Goal: Task Accomplishment & Management: Complete application form

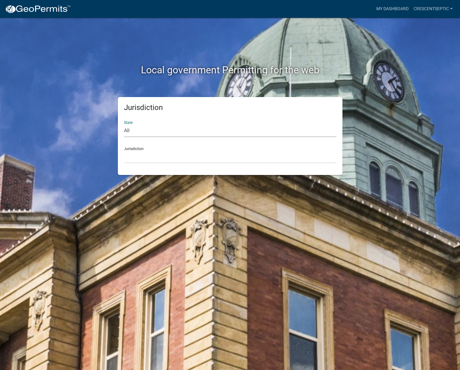
click at [139, 135] on select "All [US_STATE] [US_STATE] [US_STATE] [US_STATE] [US_STATE] [US_STATE] [US_STATE…" at bounding box center [230, 130] width 212 height 13
select select "[US_STATE]"
click at [124, 124] on select "All [US_STATE] [US_STATE] [US_STATE] [US_STATE] [US_STATE] [US_STATE] [US_STATE…" at bounding box center [230, 130] width 212 height 13
click at [129, 155] on select "[GEOGRAPHIC_DATA], [US_STATE] [GEOGRAPHIC_DATA], [US_STATE] [GEOGRAPHIC_DATA], …" at bounding box center [230, 157] width 212 height 13
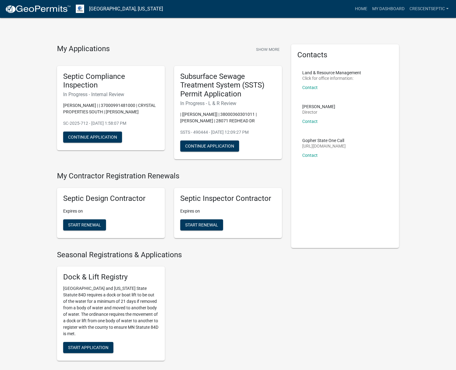
drag, startPoint x: 140, startPoint y: 168, endPoint x: 136, endPoint y: 172, distance: 5.4
click at [136, 172] on h4 "My Contractor Registration Renewals" at bounding box center [169, 176] width 225 height 9
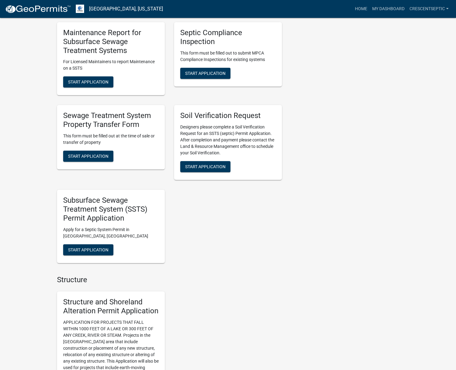
scroll to position [370, 0]
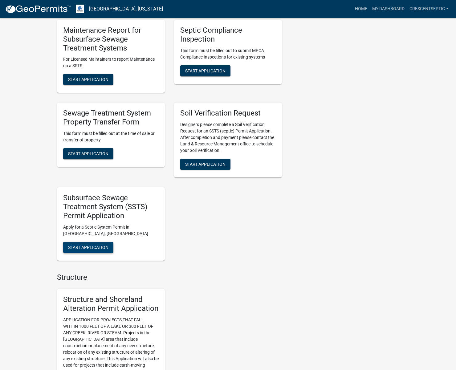
click at [98, 249] on span "Start Application" at bounding box center [88, 246] width 40 height 5
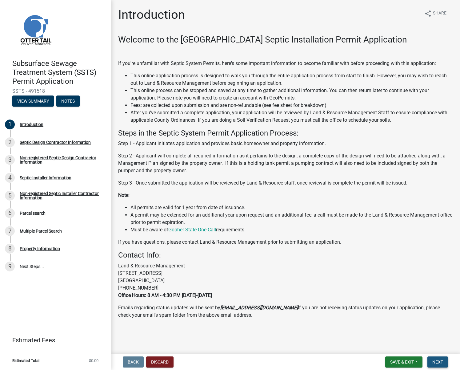
click at [438, 364] on span "Next" at bounding box center [438, 361] width 11 height 5
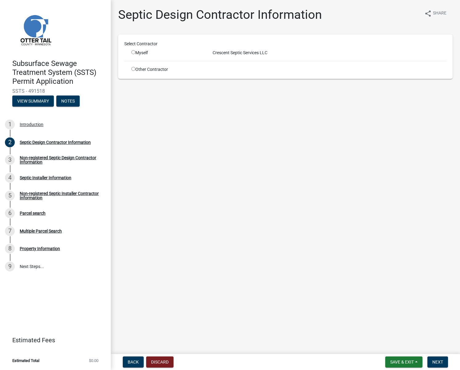
click at [133, 53] on input "radio" at bounding box center [133, 52] width 4 height 4
radio input "true"
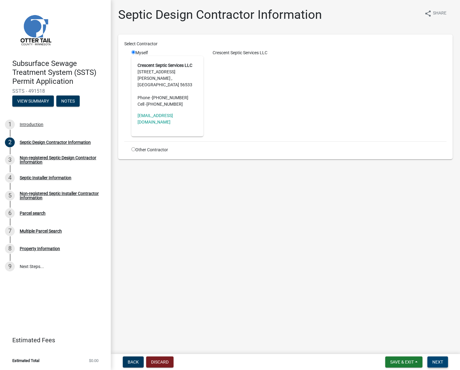
click at [439, 360] on span "Next" at bounding box center [438, 361] width 11 height 5
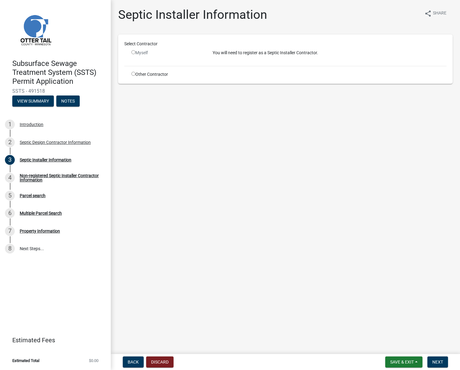
click at [134, 72] on input "radio" at bounding box center [133, 74] width 4 height 4
radio input "true"
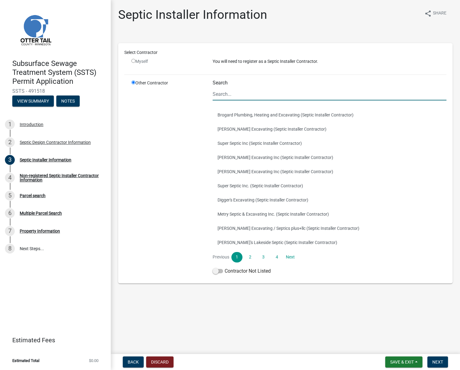
click at [220, 95] on input "Search" at bounding box center [330, 94] width 234 height 13
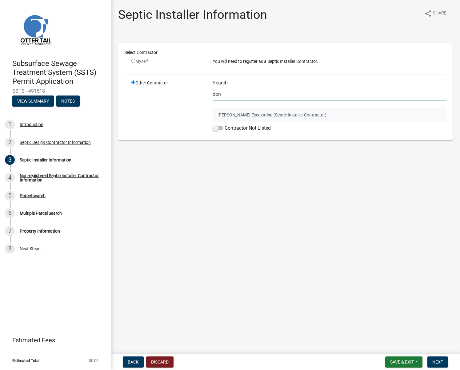
type input "don"
click at [216, 115] on button "[PERSON_NAME] Excavating (Septic Installer Contractor)" at bounding box center [330, 115] width 234 height 14
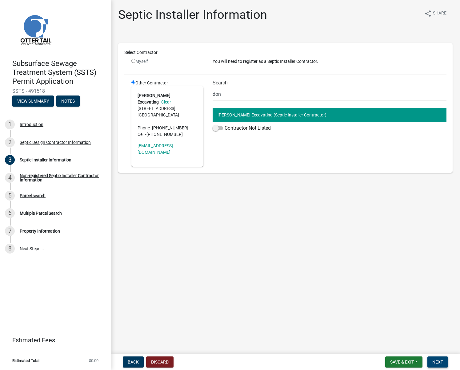
click at [437, 363] on span "Next" at bounding box center [438, 361] width 11 height 5
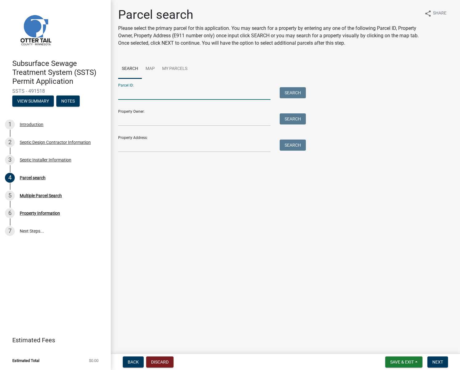
click at [228, 95] on input "Parcel ID:" at bounding box center [194, 93] width 152 height 13
paste input "38000360301015"
type input "38000360301015"
click at [290, 92] on button "Search" at bounding box center [293, 92] width 26 height 11
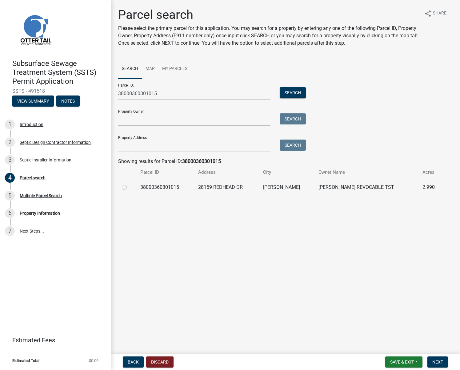
click at [129, 184] on label at bounding box center [129, 184] width 0 height 0
click at [129, 186] on input "radio" at bounding box center [131, 186] width 4 height 4
radio input "true"
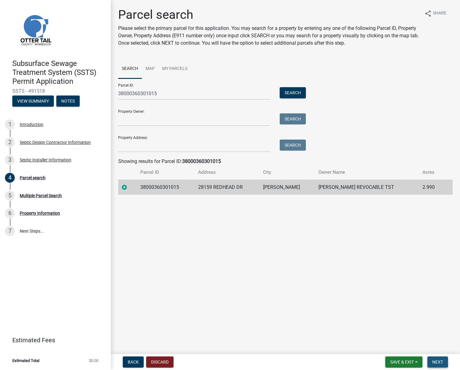
click at [442, 361] on span "Next" at bounding box center [438, 361] width 11 height 5
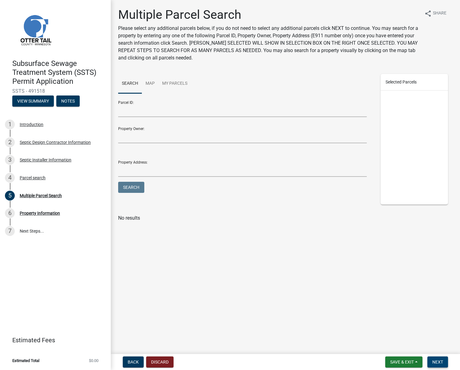
click at [442, 363] on span "Next" at bounding box center [438, 361] width 11 height 5
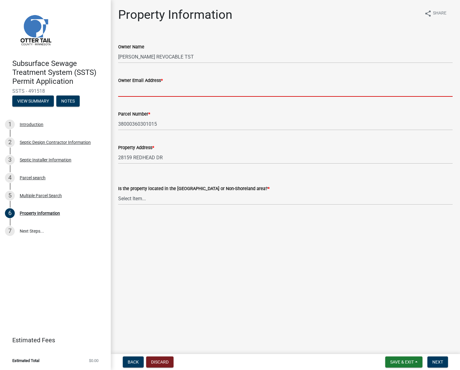
click at [227, 88] on input "Owner Email Address *" at bounding box center [285, 90] width 335 height 13
paste input "[EMAIL_ADDRESS][DOMAIN_NAME]"
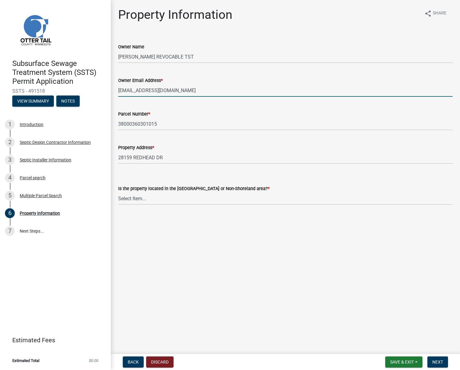
type input "[EMAIL_ADDRESS][DOMAIN_NAME]"
click at [231, 200] on select "Select Item... Shoreland Non-Shoreland" at bounding box center [285, 198] width 335 height 13
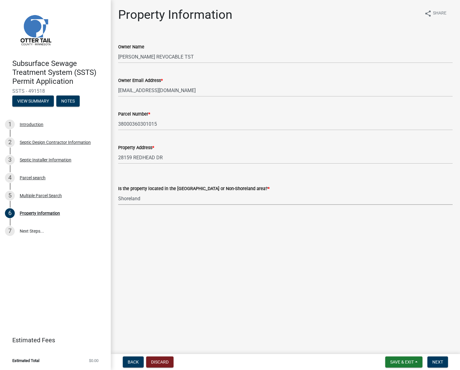
click at [118, 192] on select "Select Item... Shoreland Non-Shoreland" at bounding box center [285, 198] width 335 height 13
select select "f91142e6-e911-469c-9754-896c7e7f9e05"
click at [437, 360] on span "Next" at bounding box center [438, 361] width 11 height 5
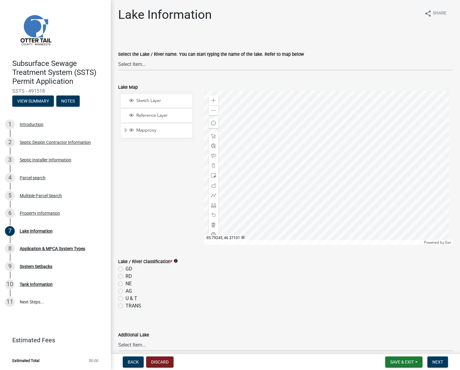
click at [126, 291] on label "AG" at bounding box center [129, 290] width 6 height 7
click at [126, 291] on input "AG" at bounding box center [128, 289] width 4 height 4
radio input "true"
click at [135, 64] on select "Select Item... None [PERSON_NAME] 56-031 [PERSON_NAME] 56-118 [PERSON_NAME] 56-…" at bounding box center [285, 64] width 335 height 13
click at [118, 58] on select "Select Item... None [PERSON_NAME] 56-031 [PERSON_NAME] 56-118 [PERSON_NAME] 56-…" at bounding box center [285, 64] width 335 height 13
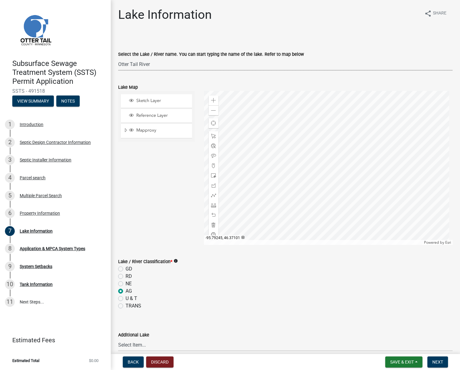
select select "a82b1564-af38-43e9-baf6-c150c44527b7"
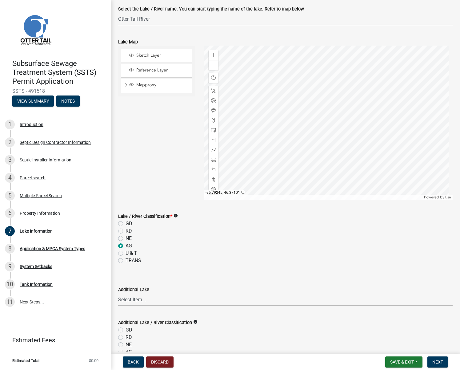
scroll to position [62, 0]
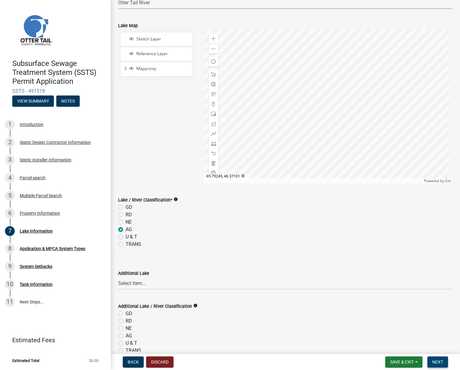
click at [435, 359] on span "Next" at bounding box center [438, 361] width 11 height 5
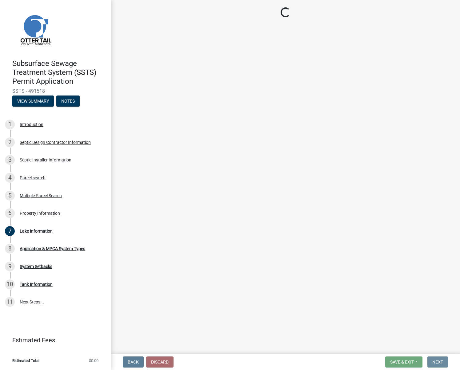
scroll to position [0, 0]
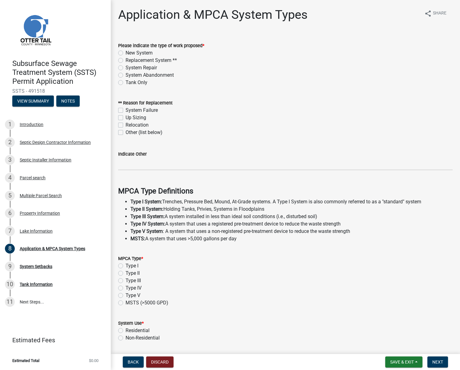
click at [121, 50] on div "New System" at bounding box center [285, 52] width 335 height 7
click at [126, 51] on label "New System" at bounding box center [139, 52] width 27 height 7
click at [126, 51] on input "New System" at bounding box center [128, 51] width 4 height 4
radio input "true"
click at [126, 264] on label "Type I" at bounding box center [132, 265] width 13 height 7
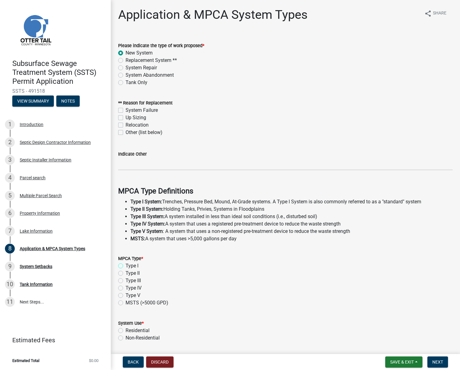
click at [126, 264] on input "Type I" at bounding box center [128, 264] width 4 height 4
radio input "true"
click at [126, 330] on label "Residential" at bounding box center [138, 330] width 24 height 7
click at [126, 330] on input "Residential" at bounding box center [128, 329] width 4 height 4
radio input "true"
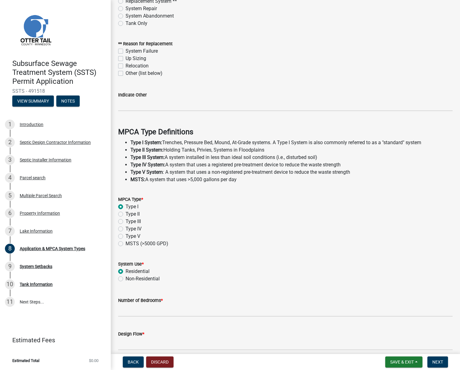
scroll to position [62, 0]
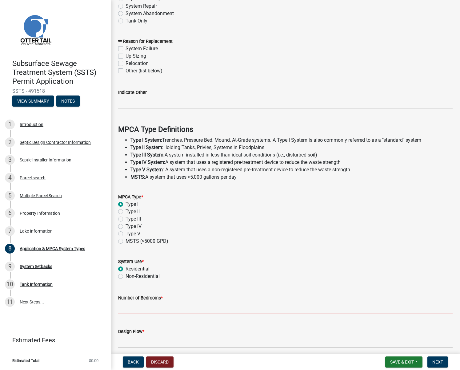
click at [127, 307] on input "Number of Bedrooms *" at bounding box center [285, 307] width 335 height 13
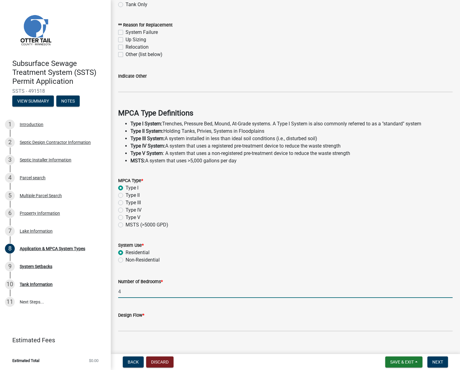
scroll to position [87, 0]
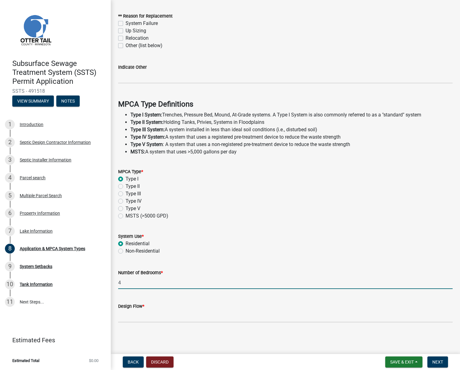
type input "4"
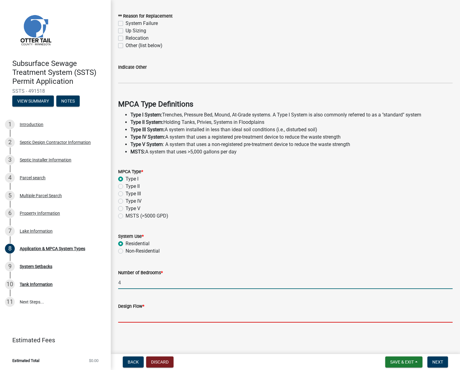
click at [138, 314] on input "Design Flow *" at bounding box center [285, 316] width 335 height 13
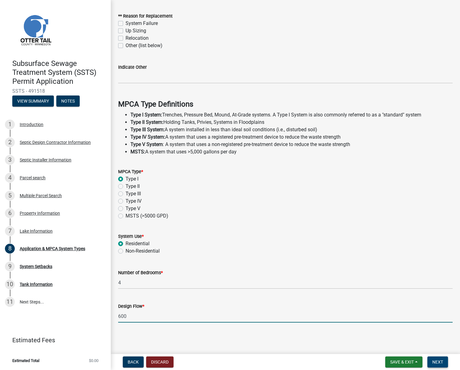
type input "600"
click at [437, 363] on span "Next" at bounding box center [438, 361] width 11 height 5
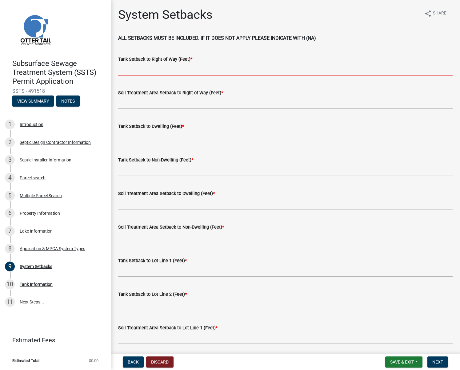
click at [153, 69] on input "Tank Setback to Right of Way (Feet) *" at bounding box center [285, 69] width 335 height 13
type input "101"
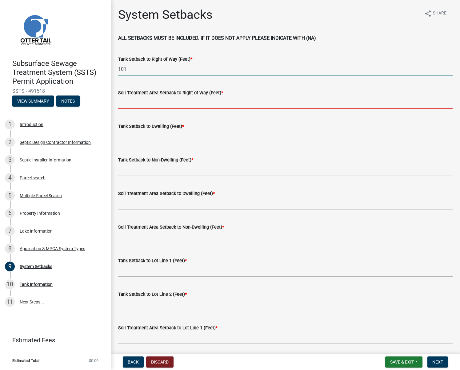
click at [132, 100] on input "Soil Treatment Area Setback to Right of Way (Feet) *" at bounding box center [285, 102] width 335 height 13
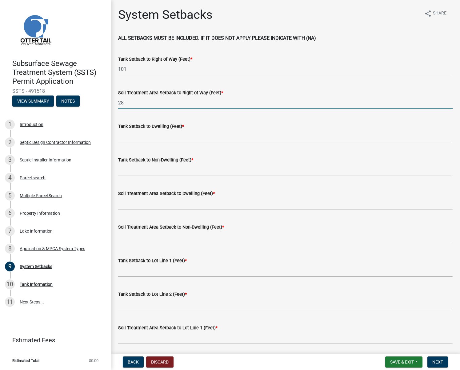
type input "28"
click at [133, 135] on input "Tank Setback to Dwelling (Feet) *" at bounding box center [285, 136] width 335 height 13
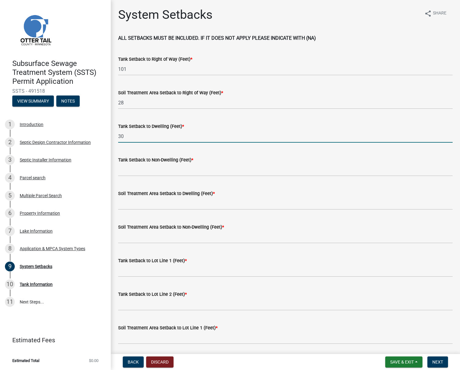
type input "30"
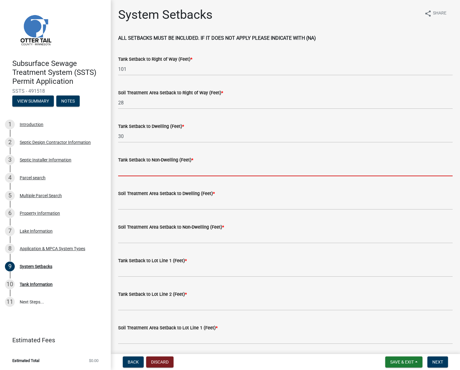
click at [132, 170] on input "Tank Setback to Non-Dwelling (Feet) *" at bounding box center [285, 170] width 335 height 13
type input "180"
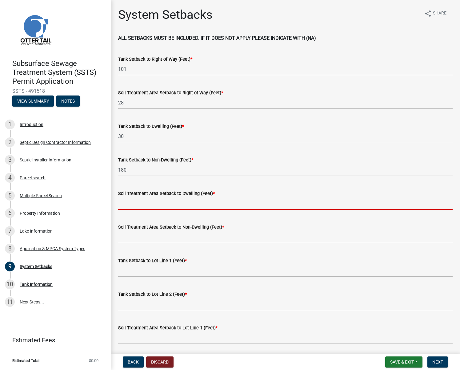
click at [139, 202] on input "Soil Treatment Area Setback to Dwelling (Feet) *" at bounding box center [285, 203] width 335 height 13
type input "44"
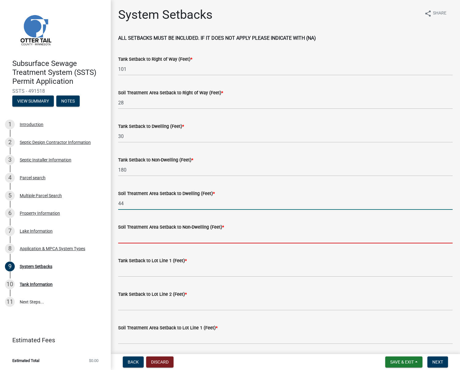
click at [135, 235] on input "Soil Treatment Area Setback to Non-Dwelling (Feet) *" at bounding box center [285, 237] width 335 height 13
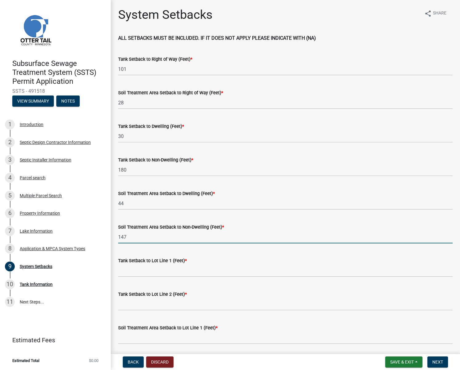
type input "147"
click at [148, 269] on input "Tank Setback to Lot Line 1 (Feet) *" at bounding box center [285, 270] width 335 height 13
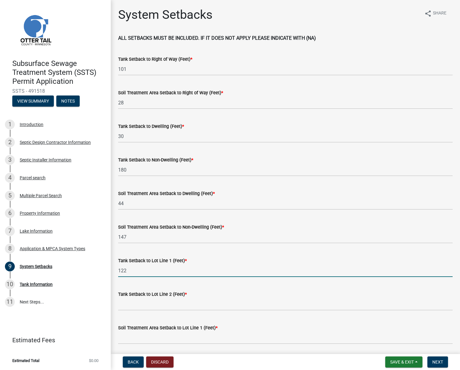
type input "122"
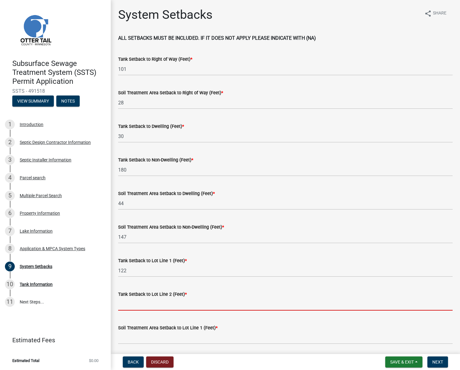
click at [141, 304] on input "Tank Setback to Lot Line 2 (Feet) *" at bounding box center [285, 304] width 335 height 13
click at [124, 303] on input "Tank Setback to Lot Line 2 (Feet) *" at bounding box center [285, 304] width 335 height 13
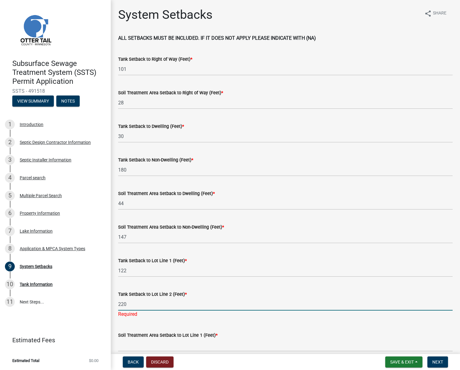
type input "220"
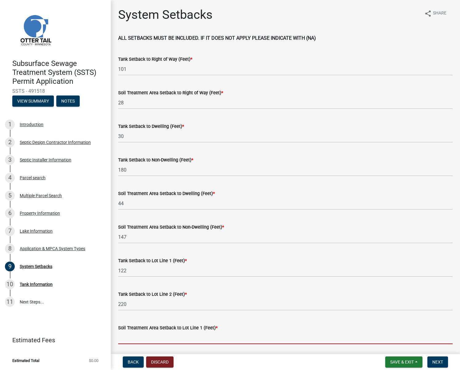
click at [135, 342] on input "Soil Treatment Area Setback to Lot Line 1 (Feet) *" at bounding box center [285, 337] width 335 height 13
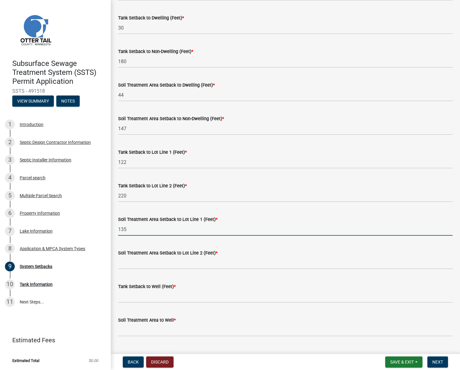
scroll to position [123, 0]
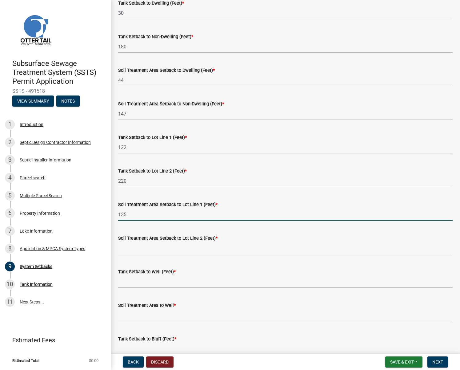
type input "135"
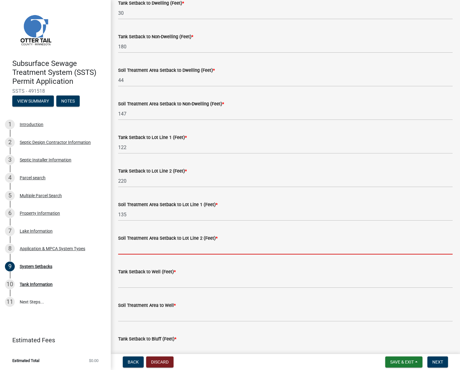
click at [143, 247] on input "Soil Treatment Area Setback to Lot Line 2 (Feet) *" at bounding box center [285, 248] width 335 height 13
type input "200"
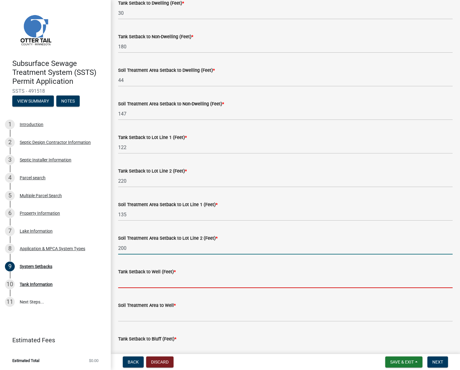
click at [126, 283] on input "Tank Setback to Well (Feet) *" at bounding box center [285, 281] width 335 height 13
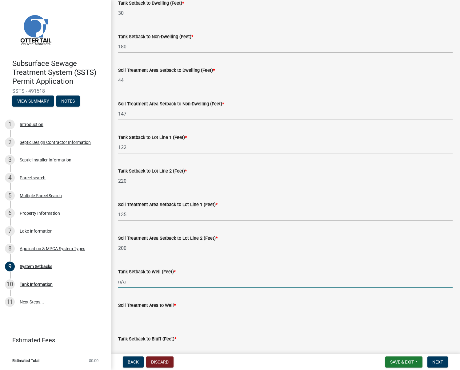
type input "n/a"
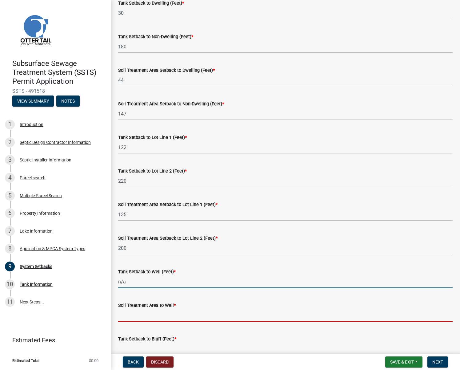
click at [130, 317] on input "Soil Treatment Area to Well *" at bounding box center [285, 315] width 335 height 13
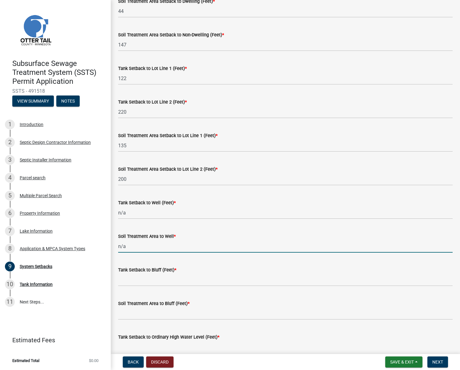
scroll to position [216, 0]
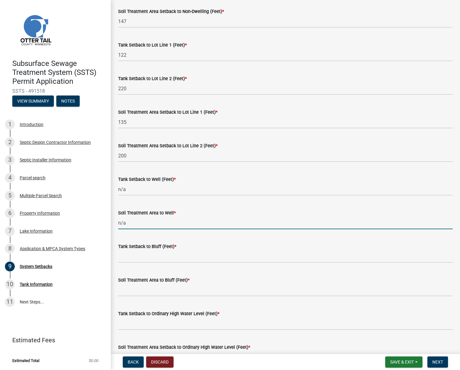
type input "n/a"
click at [142, 257] on input "Tank Setback to Bluff (Feet) *" at bounding box center [285, 256] width 335 height 13
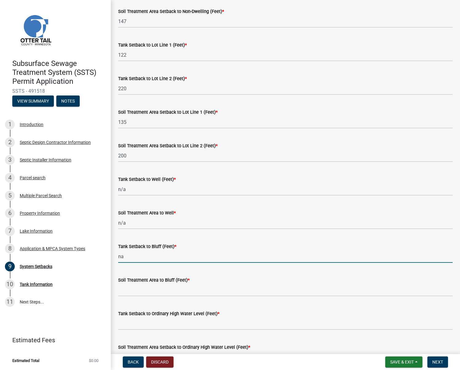
type input "na"
click at [127, 289] on input "Soil Treatment Area to Bluff (Feet) *" at bounding box center [285, 290] width 335 height 13
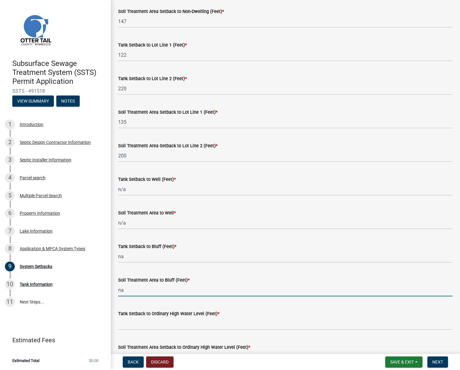
type input "na"
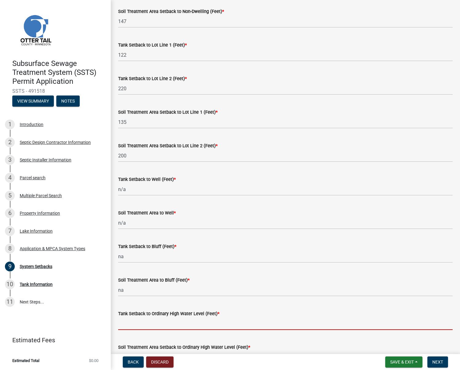
click at [127, 324] on input "Tank Setback to Ordinary High Water Level (Feet) *" at bounding box center [285, 323] width 335 height 13
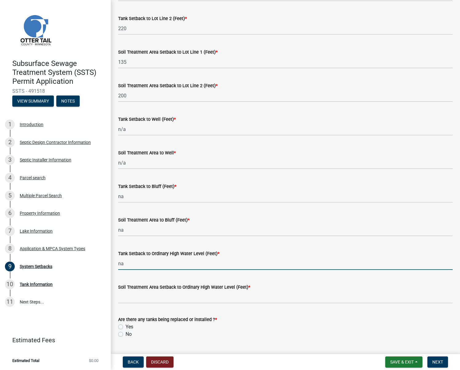
scroll to position [277, 0]
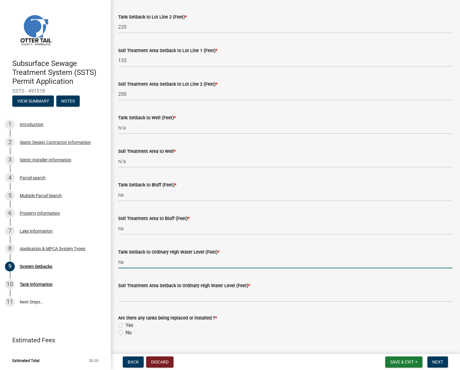
type input "na"
click at [121, 297] on input "Soil Treatment Area Setback to Ordinary High Water Level (Feet) *" at bounding box center [285, 295] width 335 height 13
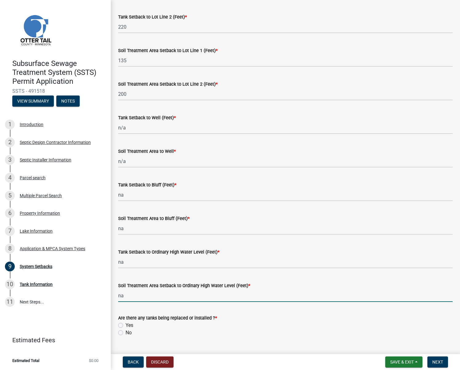
type input "na"
click at [126, 325] on label "Yes" at bounding box center [130, 324] width 8 height 7
click at [126, 325] on input "Yes" at bounding box center [128, 323] width 4 height 4
radio input "true"
click at [437, 360] on span "Next" at bounding box center [438, 361] width 11 height 5
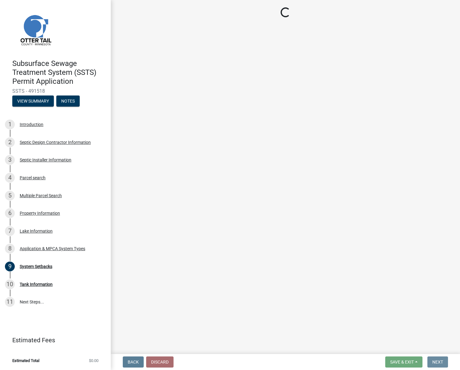
scroll to position [0, 0]
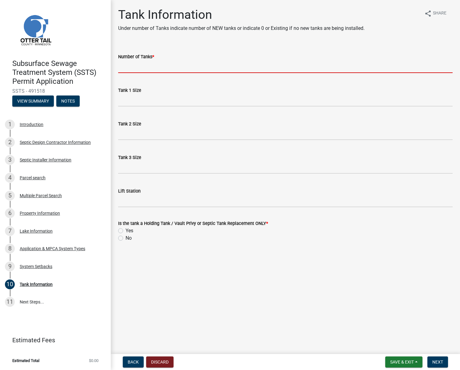
click at [132, 67] on input "Number of Tanks *" at bounding box center [285, 66] width 335 height 13
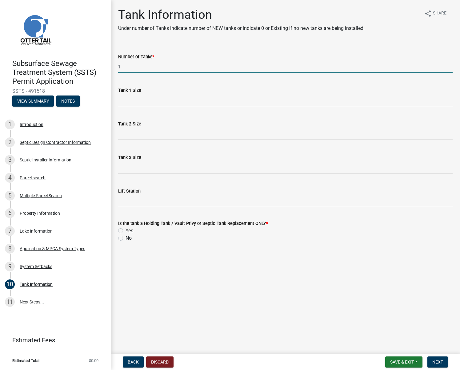
type input "1"
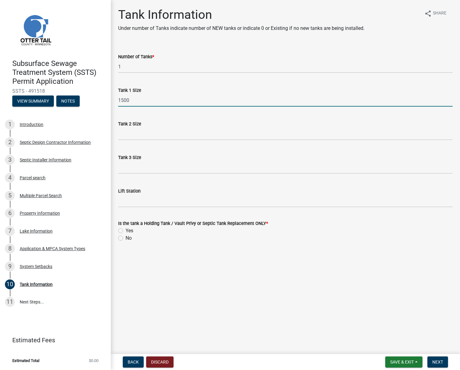
type input "1500"
click at [126, 237] on label "No" at bounding box center [129, 237] width 6 height 7
click at [126, 237] on input "No" at bounding box center [128, 236] width 4 height 4
radio input "true"
click at [437, 361] on span "Next" at bounding box center [438, 361] width 11 height 5
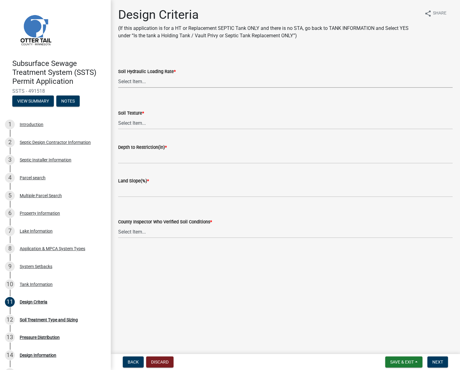
click at [137, 83] on select "Select Item... 1.6 gpd/ft2 1.2 gpd/ft2 1.0 gpd/ft2 0.87 gpd/ft2 0.78 gpd/ft2 0.…" at bounding box center [285, 81] width 335 height 13
click at [118, 75] on select "Select Item... 1.6 gpd/ft2 1.2 gpd/ft2 1.0 gpd/ft2 0.87 gpd/ft2 0.78 gpd/ft2 0.…" at bounding box center [285, 81] width 335 height 13
select select "eaa6e4cf-be76-4366-bfe5-e87acfaaf3f4"
click at [130, 121] on select "Select Item... Coarse Sand (COS) Sand (S) Fine Sand (FS) Very Fine Sand (VFS) L…" at bounding box center [285, 123] width 335 height 13
click at [118, 117] on select "Select Item... Coarse Sand (COS) Sand (S) Fine Sand (FS) Very Fine Sand (VFS) L…" at bounding box center [285, 123] width 335 height 13
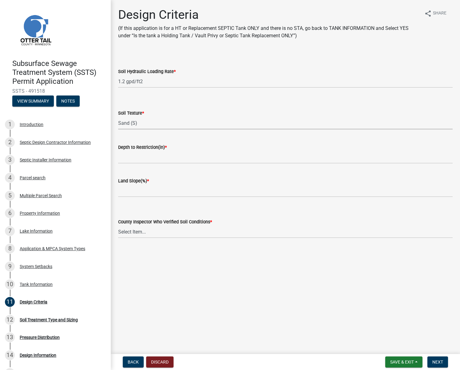
select select "48b77c43-c0ca-4757-a1b1-e2e69db0f822"
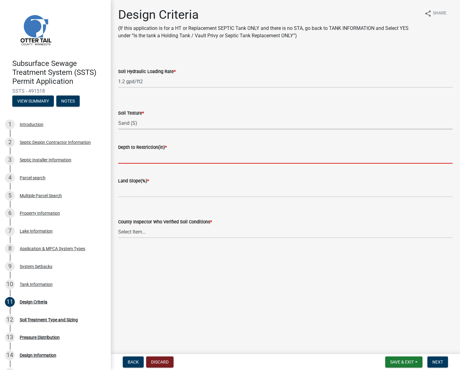
click at [130, 159] on input "Depth to Restriction(in) *" at bounding box center [285, 157] width 335 height 13
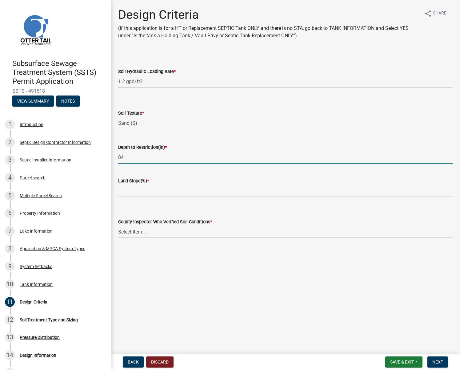
type input "84"
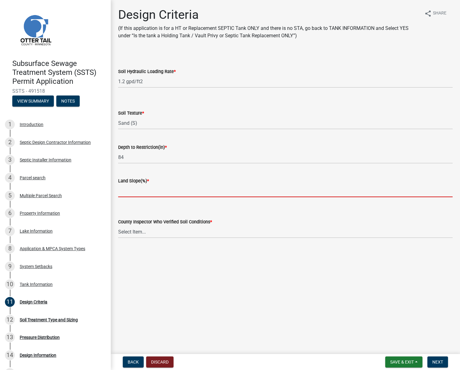
click at [131, 191] on input "Land Slope(%) *" at bounding box center [285, 190] width 335 height 13
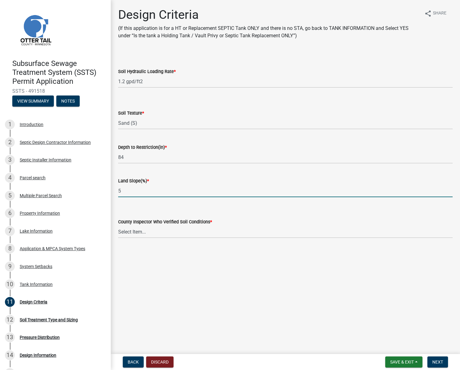
type input "5"
click at [126, 232] on select "Select Item... [PERSON_NAME] [PERSON_NAME] [PERSON_NAME] [PERSON_NAME] [PERSON_…" at bounding box center [285, 231] width 335 height 13
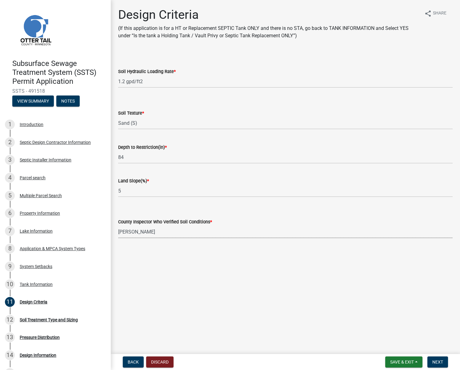
click at [118, 225] on select "Select Item... [PERSON_NAME] [PERSON_NAME] [PERSON_NAME] [PERSON_NAME] [PERSON_…" at bounding box center [285, 231] width 335 height 13
select select "77ed3ba4-a6d5-4048-ab27-59c0bc717e6e"
click at [440, 362] on span "Next" at bounding box center [438, 361] width 11 height 5
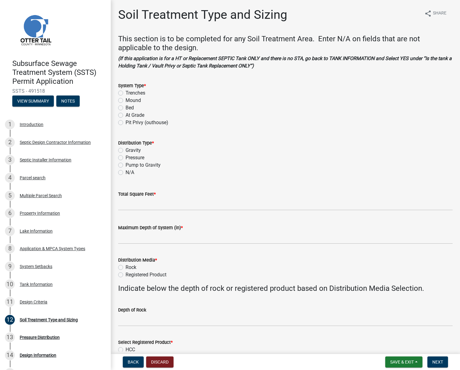
click at [126, 92] on label "Trenches" at bounding box center [136, 92] width 20 height 7
click at [126, 92] on input "Trenches" at bounding box center [128, 91] width 4 height 4
radio input "true"
click at [126, 151] on label "Gravity" at bounding box center [133, 150] width 15 height 7
click at [126, 151] on input "Gravity" at bounding box center [128, 149] width 4 height 4
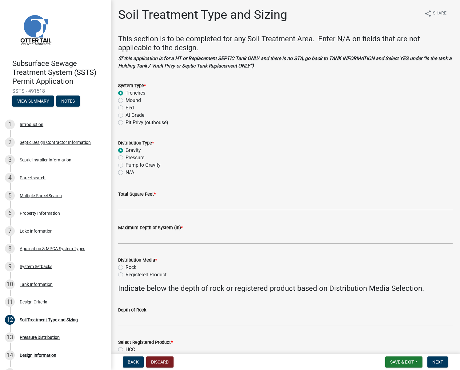
radio input "true"
click at [142, 204] on input "Total Square Feet *" at bounding box center [285, 204] width 335 height 13
type input "408"
click at [123, 239] on input "Maximum Depth of System (in) *" at bounding box center [285, 237] width 335 height 13
type input "48"
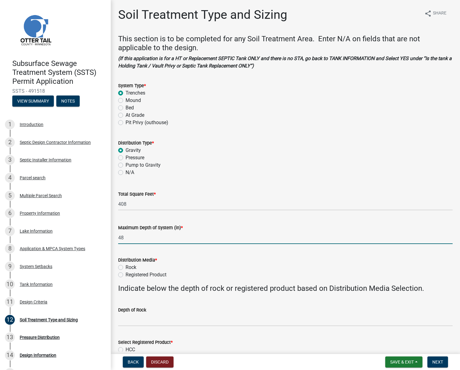
click at [126, 273] on label "Registered Product" at bounding box center [146, 274] width 41 height 7
click at [126, 273] on input "Registered Product" at bounding box center [128, 273] width 4 height 4
radio input "true"
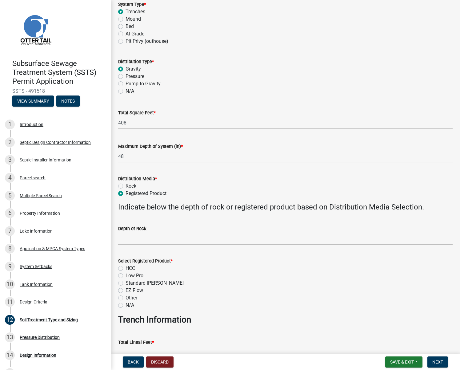
scroll to position [92, 0]
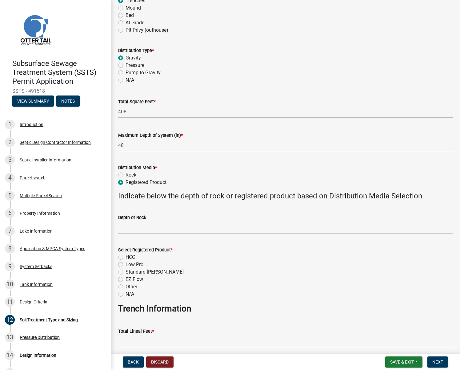
click at [126, 257] on label "HCC" at bounding box center [131, 256] width 10 height 7
click at [126, 257] on input "HCC" at bounding box center [128, 255] width 4 height 4
radio input "true"
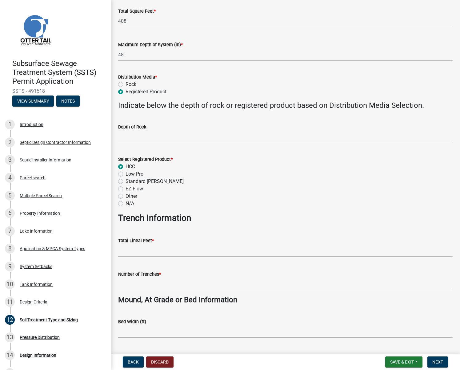
scroll to position [216, 0]
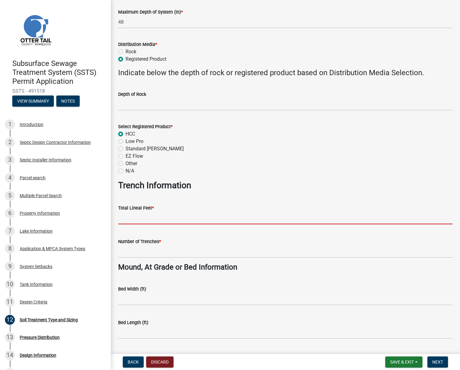
click at [130, 218] on input "Total Lineal Feet *" at bounding box center [285, 218] width 335 height 13
type input "136"
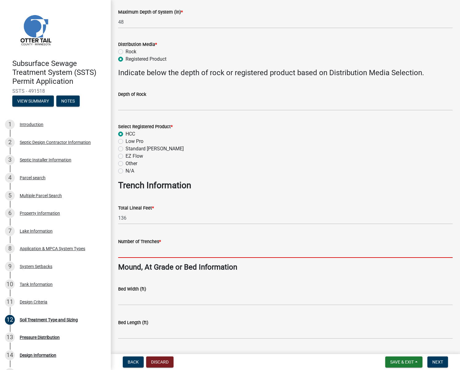
click at [127, 250] on input "Number of Trenches *" at bounding box center [285, 251] width 335 height 13
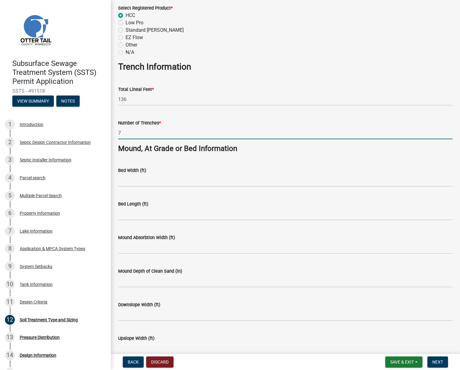
scroll to position [366, 0]
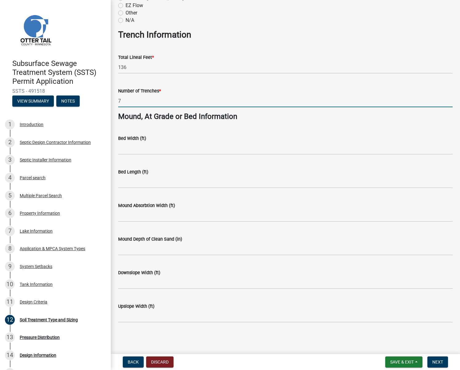
type input "7"
click at [438, 357] on button "Next" at bounding box center [438, 361] width 21 height 11
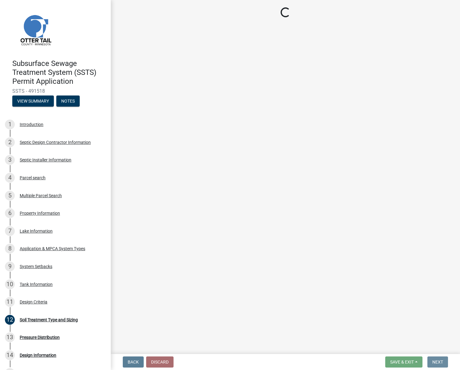
scroll to position [0, 0]
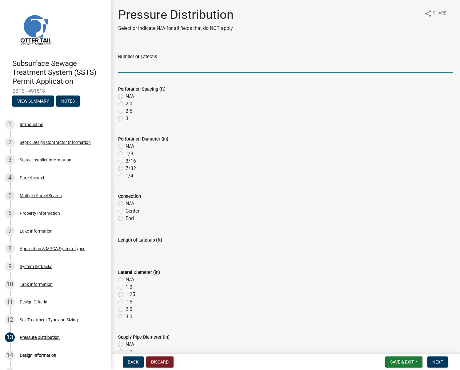
click at [140, 67] on input "Number of Laterals" at bounding box center [285, 66] width 335 height 13
type input "na"
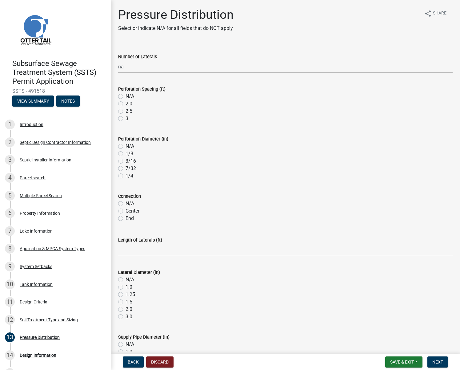
click at [126, 95] on label "N/A" at bounding box center [130, 96] width 9 height 7
click at [126, 95] on input "N/A" at bounding box center [128, 95] width 4 height 4
radio input "true"
click at [126, 147] on label "N/A" at bounding box center [130, 146] width 9 height 7
click at [126, 147] on input "N/A" at bounding box center [128, 145] width 4 height 4
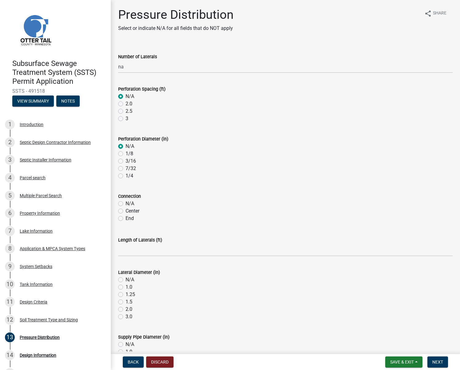
radio input "true"
click at [126, 203] on label "N/A" at bounding box center [130, 203] width 9 height 7
click at [126, 203] on input "N/A" at bounding box center [128, 202] width 4 height 4
radio input "true"
click at [126, 279] on label "N/A" at bounding box center [130, 279] width 9 height 7
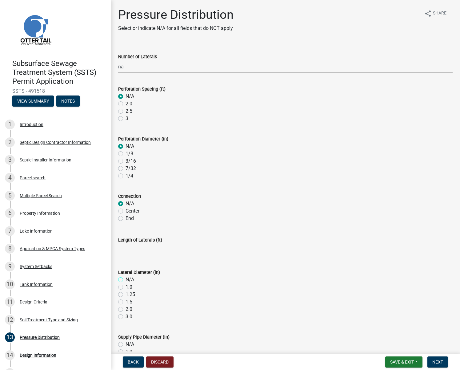
click at [126, 279] on input "N/A" at bounding box center [128, 278] width 4 height 4
radio input "true"
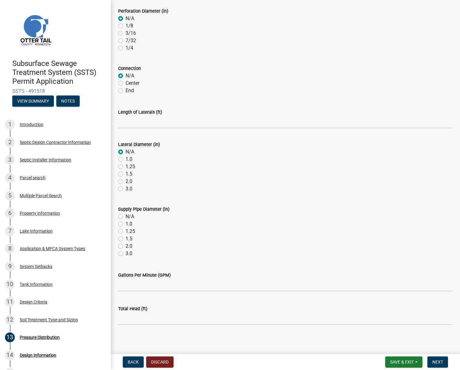
scroll to position [130, 0]
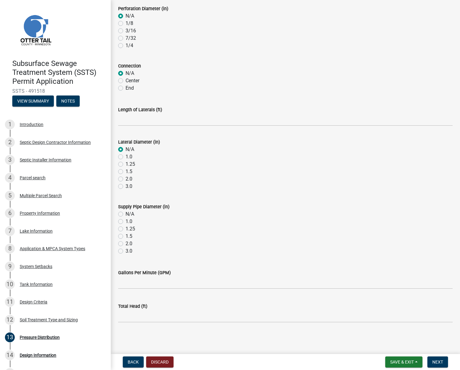
click at [126, 214] on label "N/A" at bounding box center [130, 213] width 9 height 7
click at [126, 214] on input "N/A" at bounding box center [128, 212] width 4 height 4
radio input "true"
click at [441, 363] on span "Next" at bounding box center [438, 361] width 11 height 5
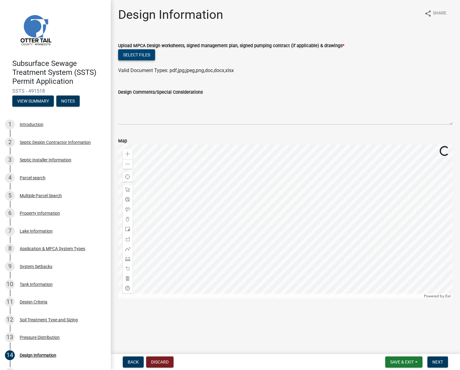
click at [143, 55] on button "Select files" at bounding box center [136, 54] width 37 height 11
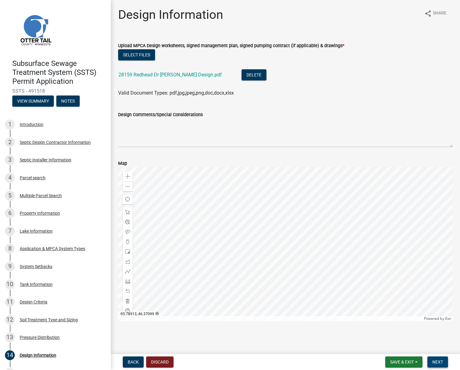
click at [439, 362] on span "Next" at bounding box center [438, 361] width 11 height 5
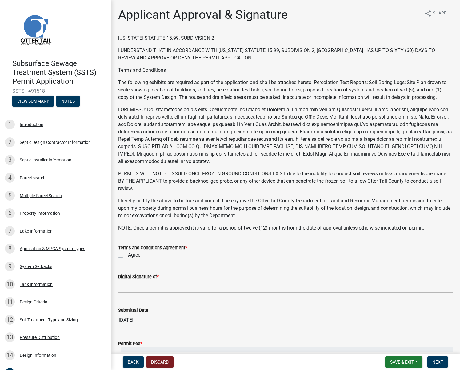
click at [126, 255] on label "I Agree" at bounding box center [133, 254] width 15 height 7
click at [126, 255] on input "I Agree" at bounding box center [128, 253] width 4 height 4
checkbox input "true"
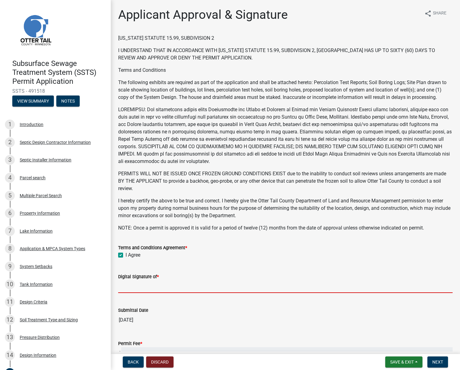
click at [130, 289] on input "Digital Signature of *" at bounding box center [285, 286] width 335 height 13
type input "[PERSON_NAME] [PERSON_NAME]"
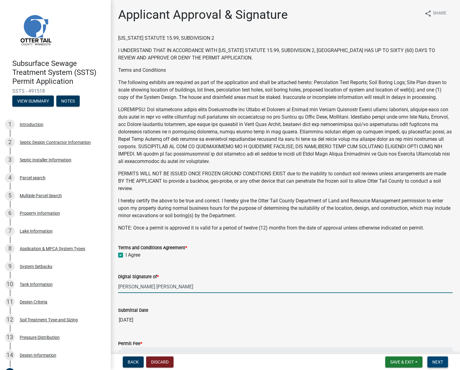
click at [442, 365] on button "Next" at bounding box center [438, 361] width 21 height 11
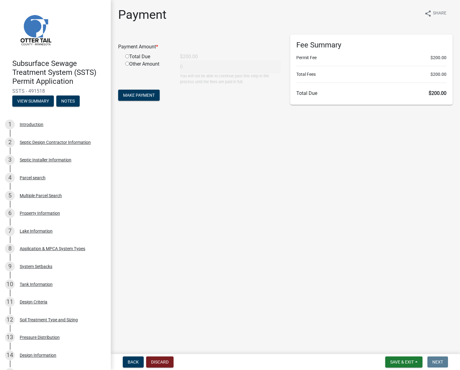
click at [128, 57] on input "radio" at bounding box center [127, 56] width 4 height 4
radio input "true"
type input "200"
click at [142, 96] on span "Make Payment" at bounding box center [139, 95] width 32 height 5
